Goal: Task Accomplishment & Management: Manage account settings

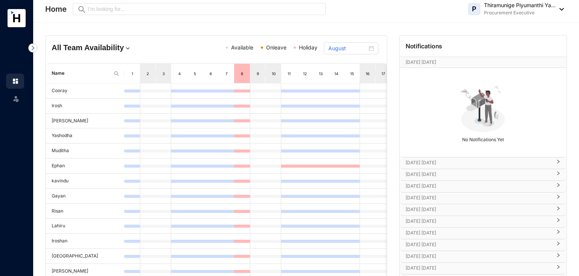
click at [559, 8] on img at bounding box center [560, 9] width 8 height 3
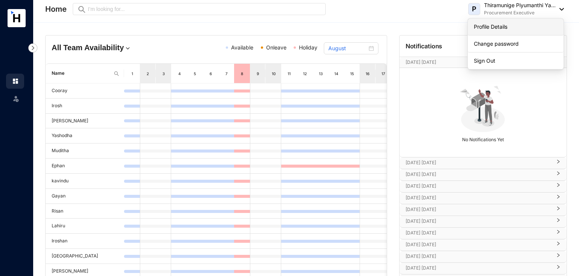
click at [516, 26] on link "Profile Details" at bounding box center [516, 27] width 84 height 8
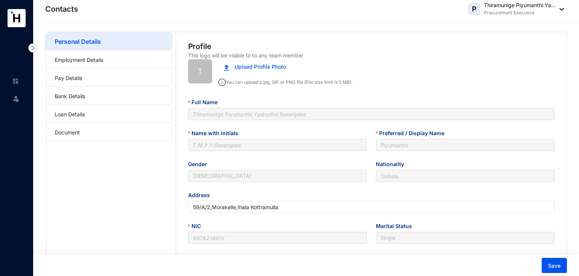
type input "[DATE]"
click at [101, 45] on link "Personal Details" at bounding box center [78, 42] width 46 height 8
click at [97, 59] on link "Employment Details" at bounding box center [79, 60] width 49 height 6
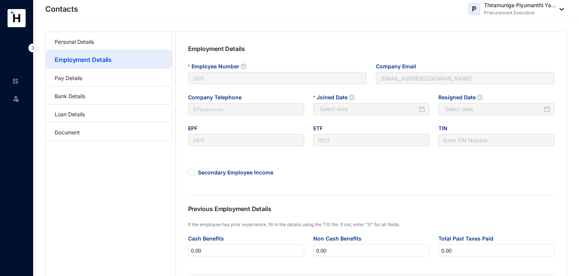
type input "[DATE]"
type input "Invalid Date"
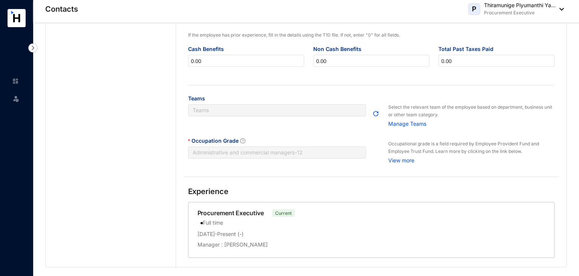
scroll to position [203, 0]
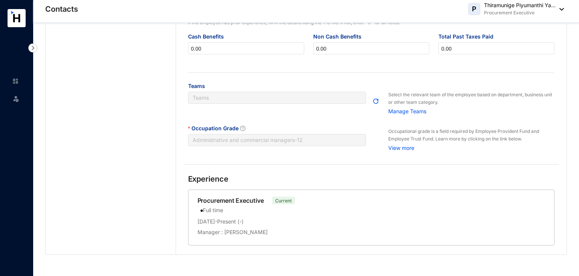
click at [247, 147] on div "Occupation Grade Administrative and commercial managers - 12" at bounding box center [277, 139] width 178 height 31
click at [263, 141] on span "Administrative and commercial managers - 12" at bounding box center [277, 139] width 169 height 11
click at [283, 139] on span "Administrative and commercial managers - 12" at bounding box center [277, 139] width 169 height 11
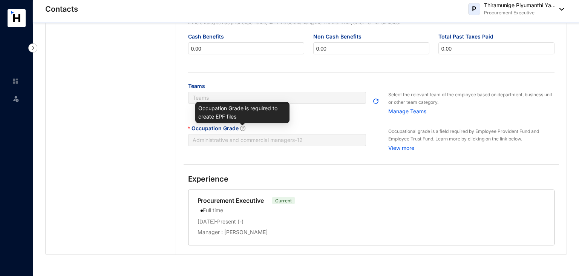
click at [241, 129] on icon "question-circle" at bounding box center [242, 128] width 5 height 5
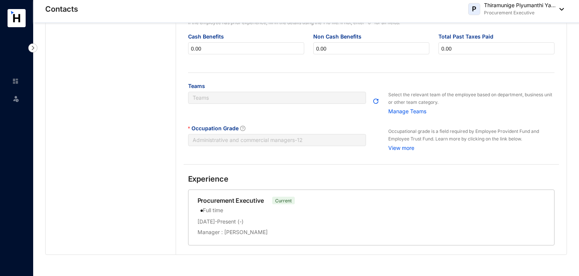
click at [232, 127] on label "Occupation Grade" at bounding box center [219, 128] width 63 height 8
click at [404, 147] on p "View more" at bounding box center [471, 147] width 166 height 9
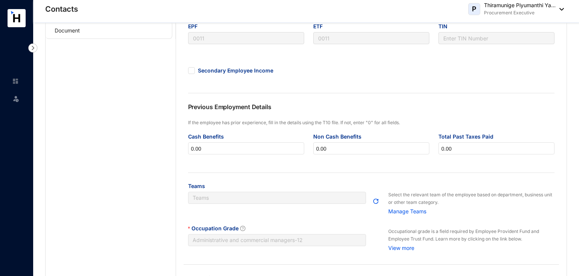
scroll to position [0, 0]
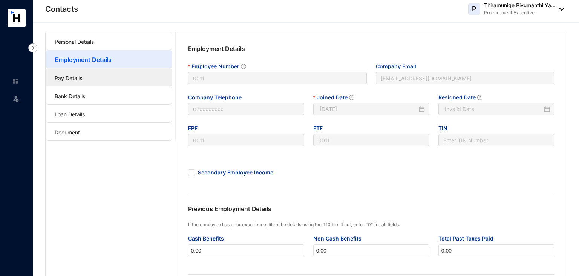
click at [82, 77] on link "Pay Details" at bounding box center [69, 78] width 28 height 6
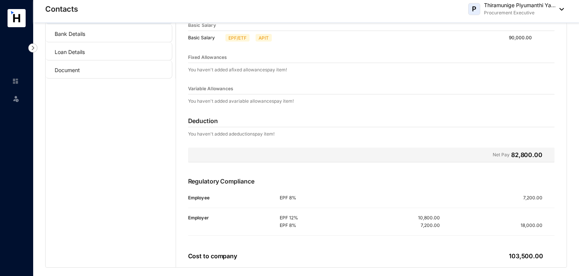
scroll to position [50, 0]
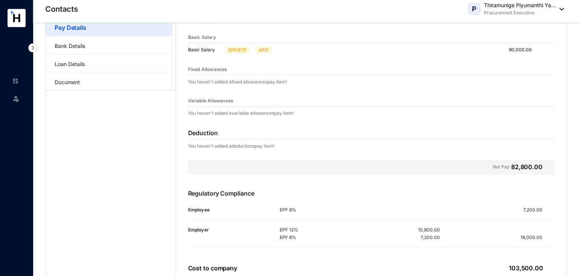
click at [259, 162] on div "Net Pay 82,800.00" at bounding box center [371, 167] width 367 height 15
click at [259, 120] on div "Earnings null Basic Salary Basic Salary EPF/ETF APIT 90,000.00 Fixed Allowances…" at bounding box center [371, 142] width 391 height 273
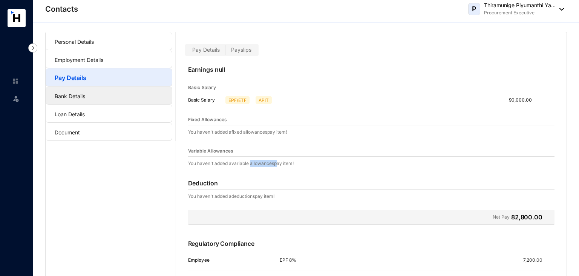
click at [85, 93] on link "Bank Details" at bounding box center [70, 96] width 31 height 6
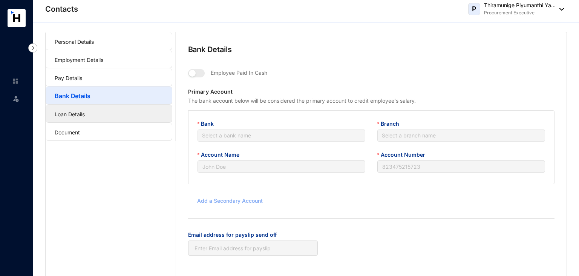
type input "T.M.P.Y.Rasanjalee"
type input "083200240008553"
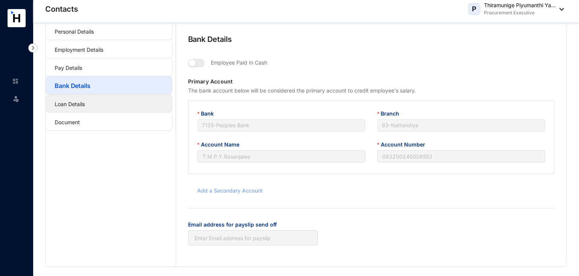
click at [74, 107] on link "Loan Details" at bounding box center [70, 104] width 30 height 6
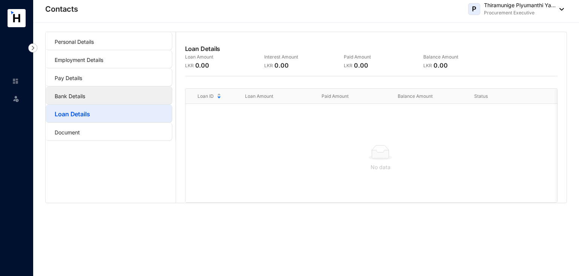
click at [78, 95] on link "Bank Details" at bounding box center [70, 96] width 31 height 6
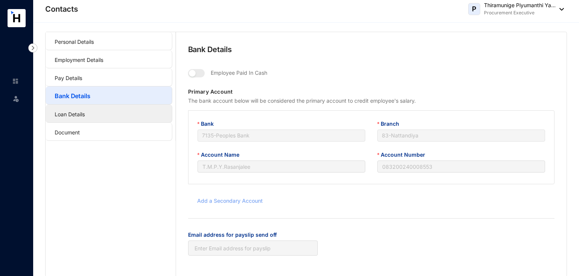
click at [85, 117] on link "Loan Details" at bounding box center [70, 114] width 30 height 6
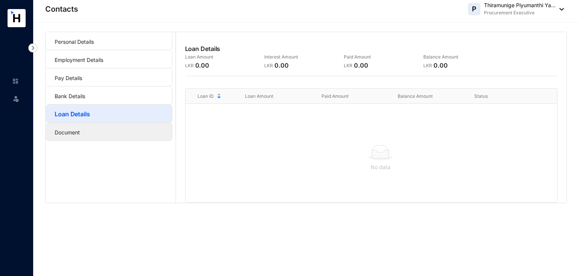
click at [80, 129] on link "Document" at bounding box center [67, 132] width 25 height 6
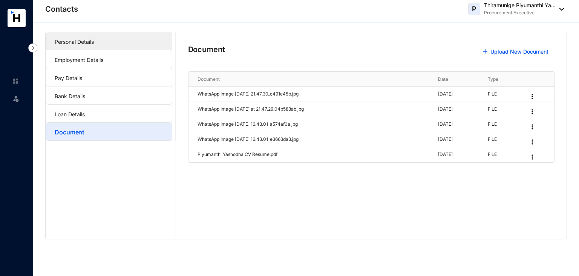
click at [94, 43] on link "Personal Details" at bounding box center [74, 41] width 39 height 6
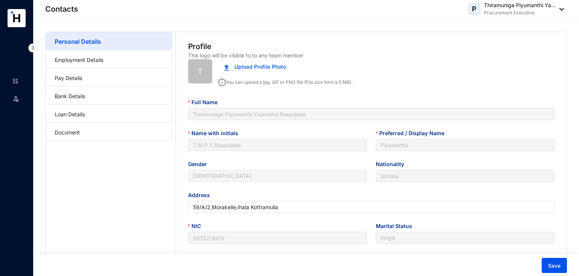
type input "[DATE]"
